Goal: Navigation & Orientation: Find specific page/section

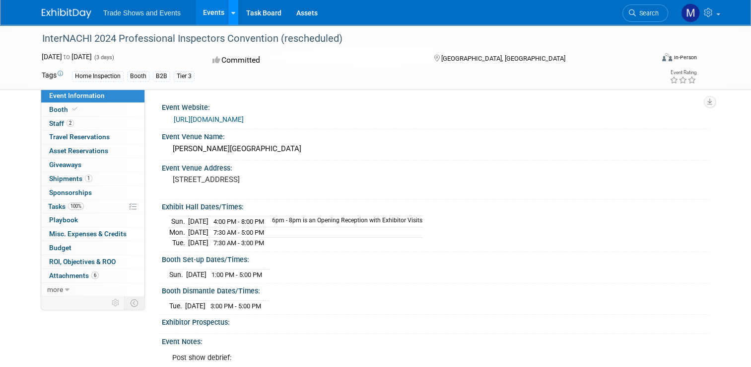
click at [230, 13] on link at bounding box center [233, 12] width 10 height 25
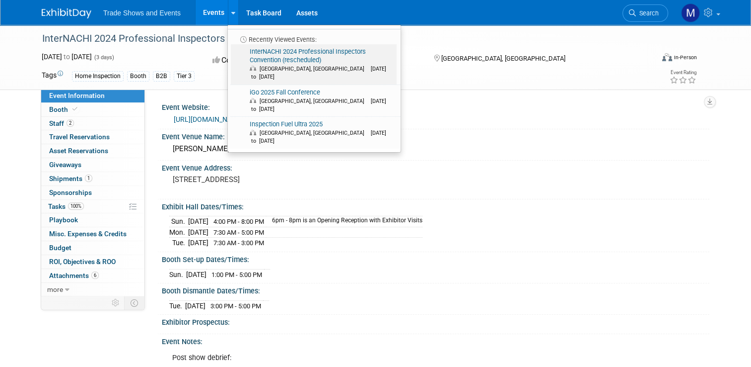
click at [270, 62] on link "InterNACHI 2024 Professional Inspectors Convention (rescheduled) Orlando, FL Fe…" at bounding box center [314, 64] width 166 height 40
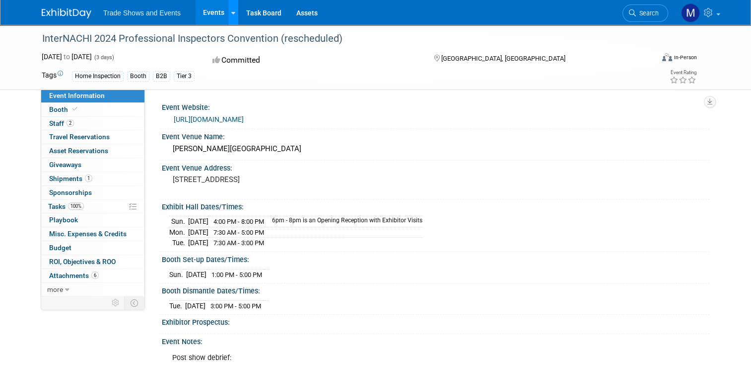
click at [231, 8] on div at bounding box center [233, 12] width 4 height 10
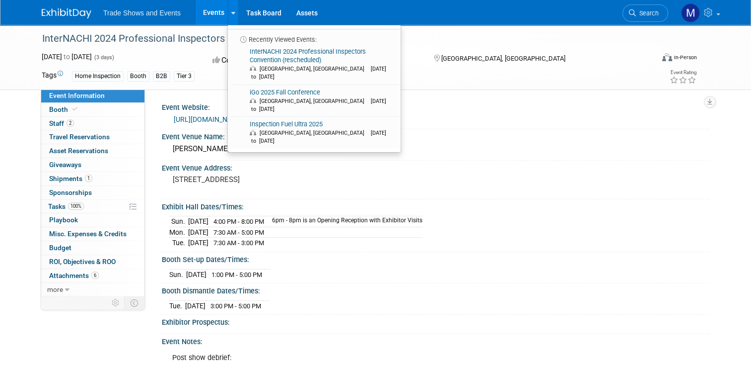
click at [122, 13] on span "Trade Shows and Events" at bounding box center [141, 13] width 77 height 8
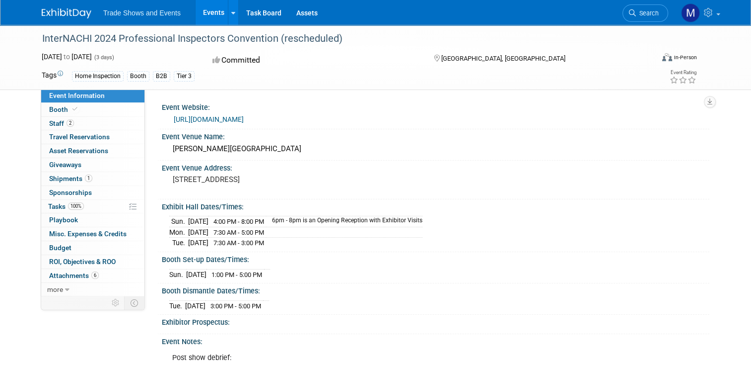
click at [148, 9] on span "Trade Shows and Events" at bounding box center [141, 13] width 77 height 8
click at [154, 15] on span "Trade Shows and Events" at bounding box center [141, 13] width 77 height 8
drag, startPoint x: 154, startPoint y: 15, endPoint x: 273, endPoint y: 98, distance: 145.5
click at [276, 103] on div "Event Website:" at bounding box center [436, 106] width 548 height 12
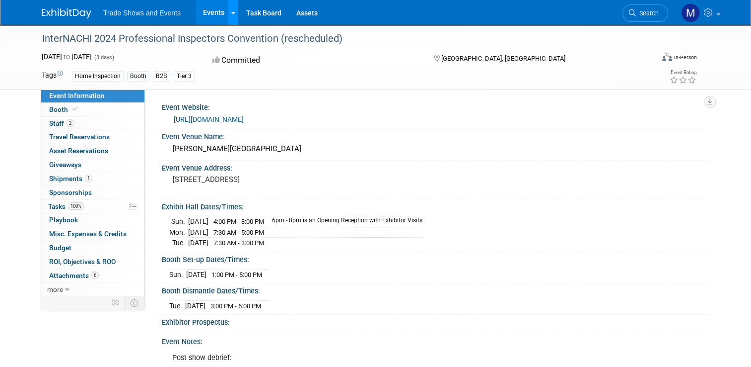
click at [231, 9] on div at bounding box center [233, 12] width 4 height 10
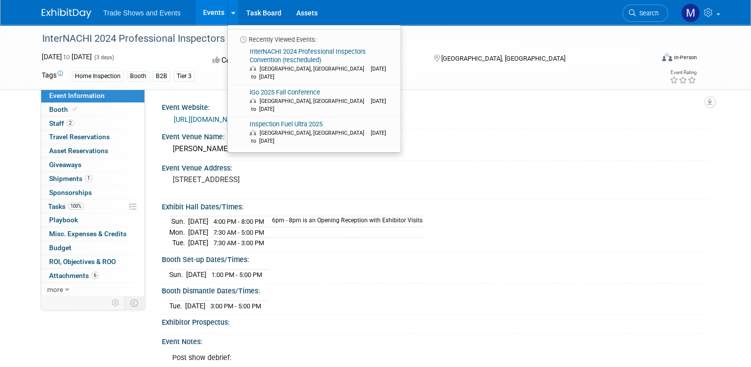
click at [341, 156] on div "Rosen Plaza Hotel" at bounding box center [435, 148] width 533 height 15
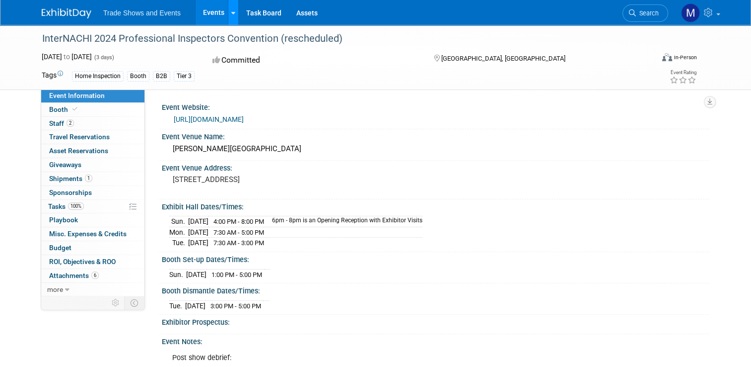
click at [231, 13] on icon at bounding box center [233, 13] width 4 height 6
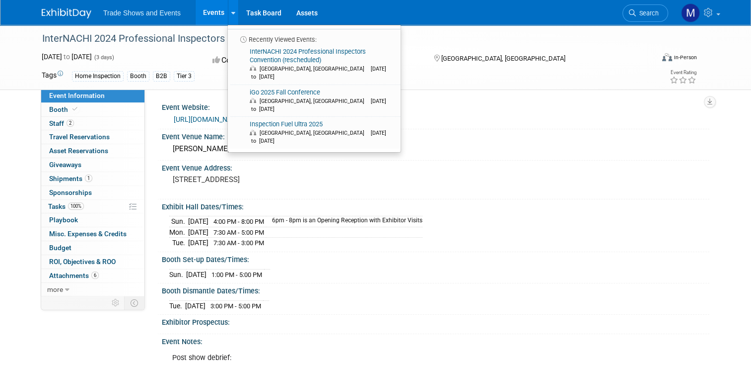
click at [118, 13] on span "Trade Shows and Events" at bounding box center [141, 13] width 77 height 8
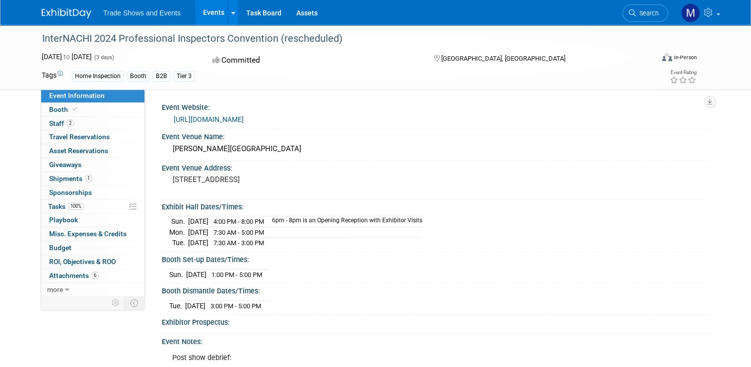
click at [70, 11] on img at bounding box center [67, 13] width 50 height 10
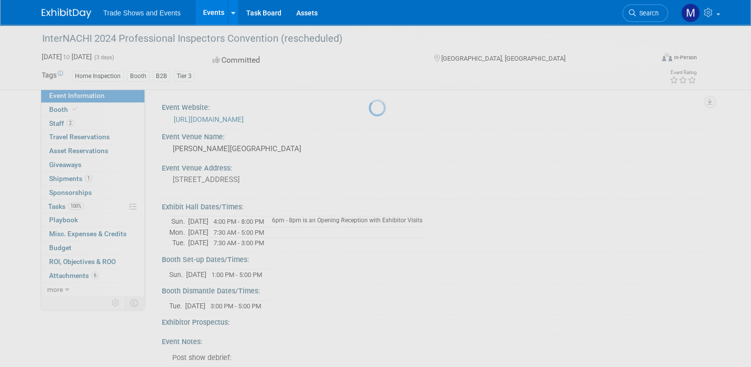
click at [70, 11] on img at bounding box center [67, 13] width 50 height 10
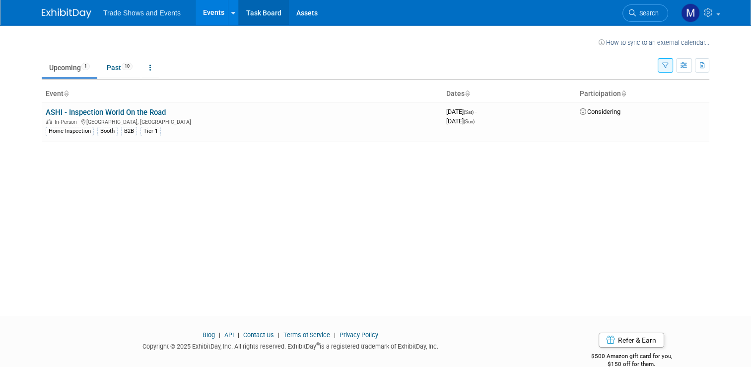
click at [253, 11] on link "Task Board" at bounding box center [264, 12] width 50 height 25
click at [105, 68] on link "Past 10" at bounding box center [119, 67] width 41 height 19
